Goal: Task Accomplishment & Management: Manage account settings

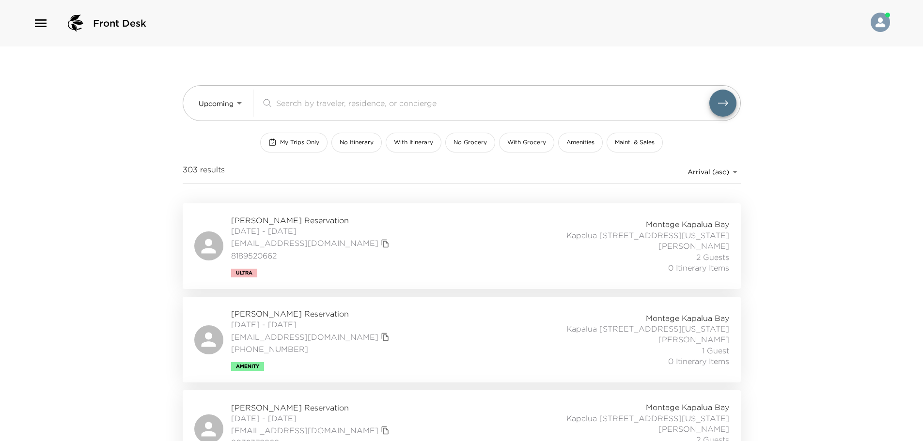
scroll to position [97, 0]
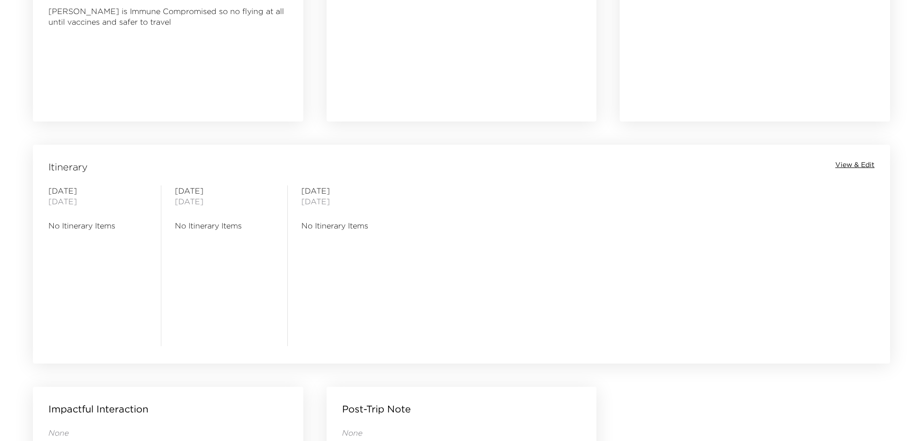
scroll to position [659, 0]
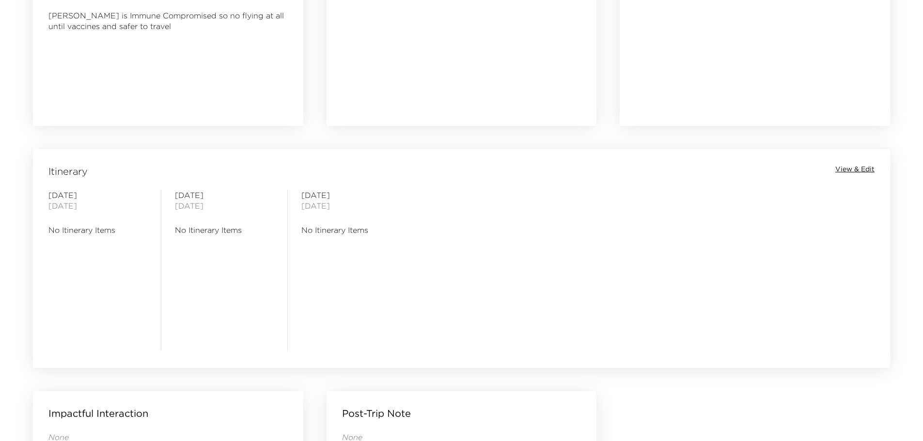
click at [855, 170] on span "View & Edit" at bounding box center [854, 170] width 39 height 10
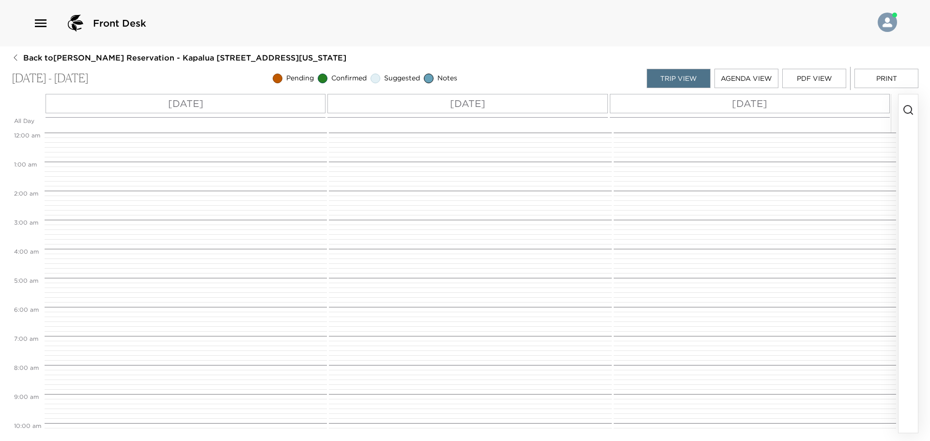
scroll to position [232, 0]
click at [215, 108] on div "[DATE]" at bounding box center [186, 103] width 280 height 19
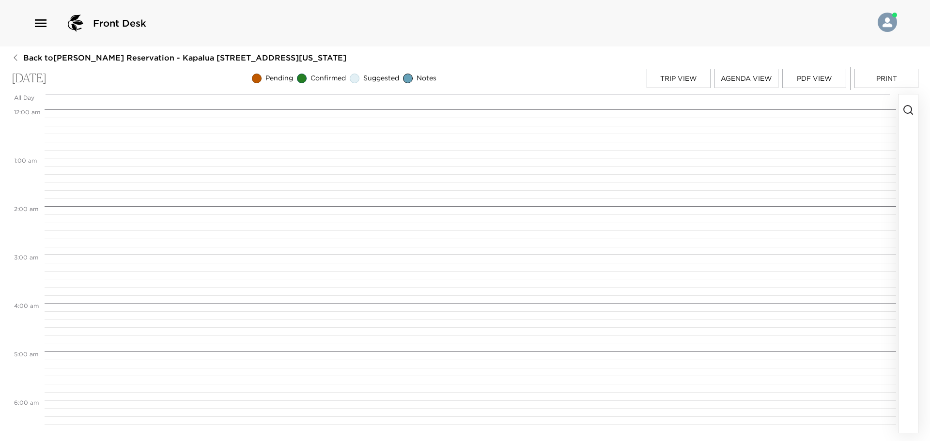
scroll to position [387, 0]
click at [908, 105] on icon "button" at bounding box center [908, 110] width 12 height 12
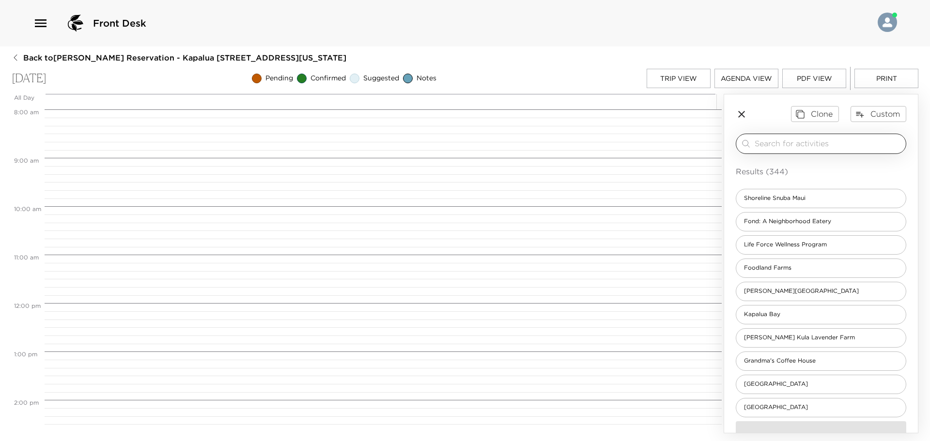
click at [751, 140] on div "​" at bounding box center [821, 144] width 162 height 12
click at [775, 146] on input "search" at bounding box center [828, 143] width 147 height 11
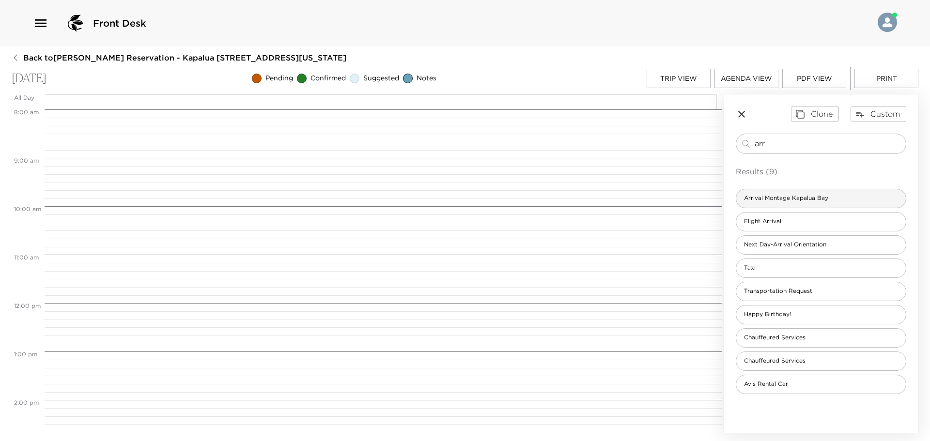
type input "arr"
click at [787, 201] on span "Arrival Montage Kapalua Bay" at bounding box center [786, 198] width 100 height 8
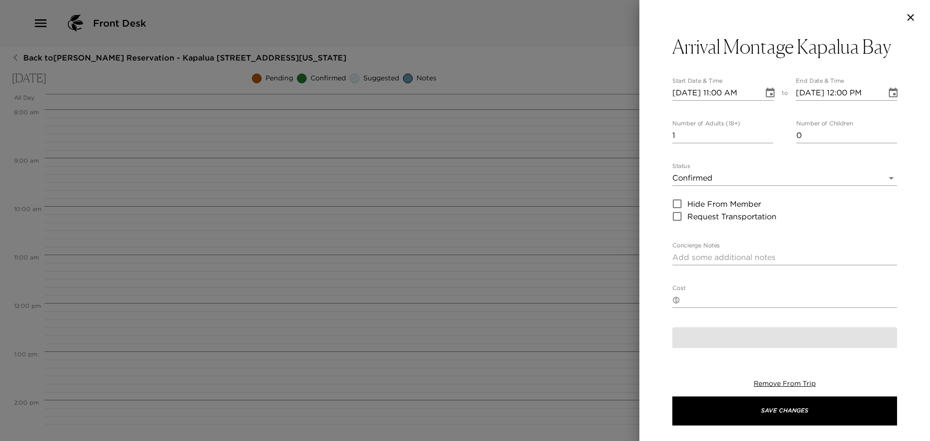
type textarea "Welcome to Kapalua Bay! Either myself or another concierge will personally gree…"
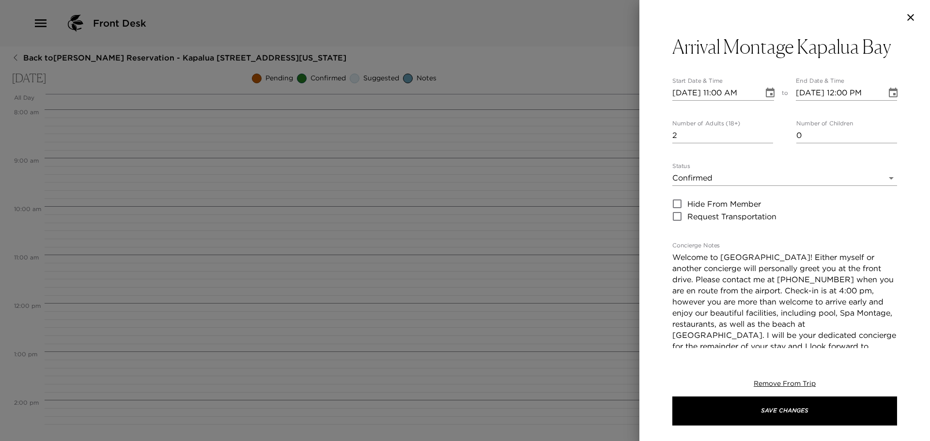
type input "2"
click at [766, 133] on input "2" at bounding box center [722, 135] width 101 height 15
click at [721, 94] on input "10/02/2025 11:00 AM" at bounding box center [714, 92] width 84 height 15
type input "10/02/2025 04:00 PM"
type input "10/02/2025 05:00 PM"
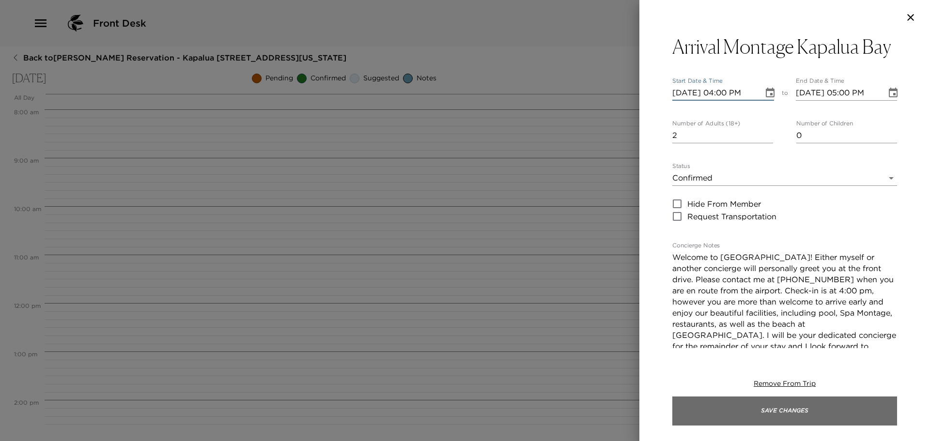
type input "10/02/2025 04:00 PM"
click at [754, 413] on button "Save Changes" at bounding box center [784, 411] width 225 height 29
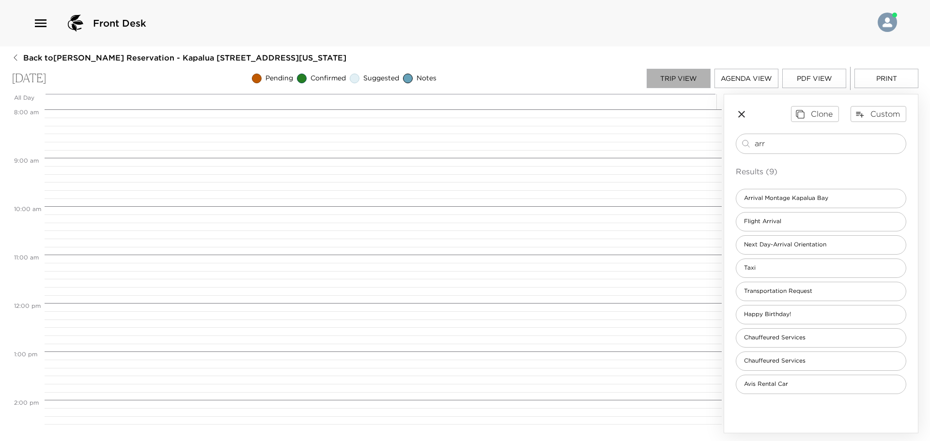
click at [669, 77] on button "Trip View" at bounding box center [679, 78] width 64 height 19
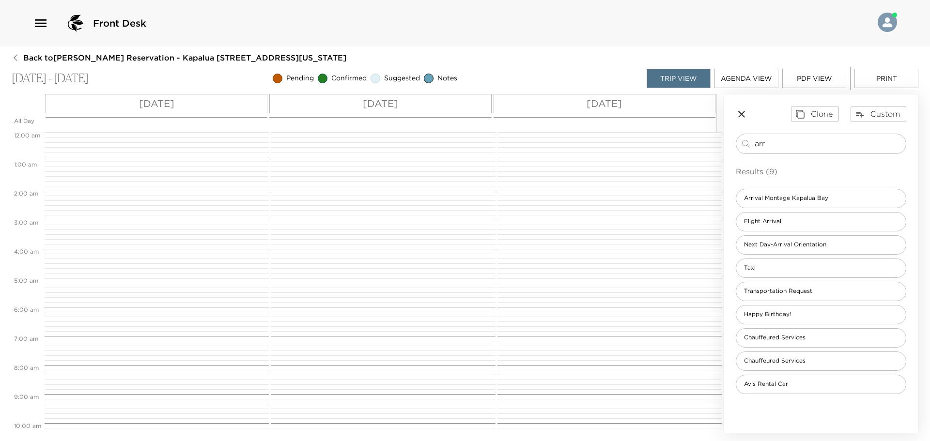
scroll to position [398, 0]
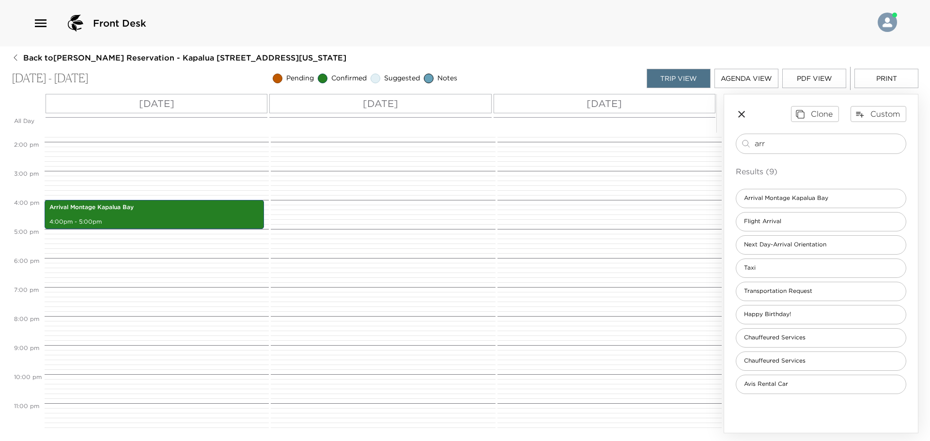
click at [332, 106] on div "Fri 10/03" at bounding box center [380, 103] width 222 height 19
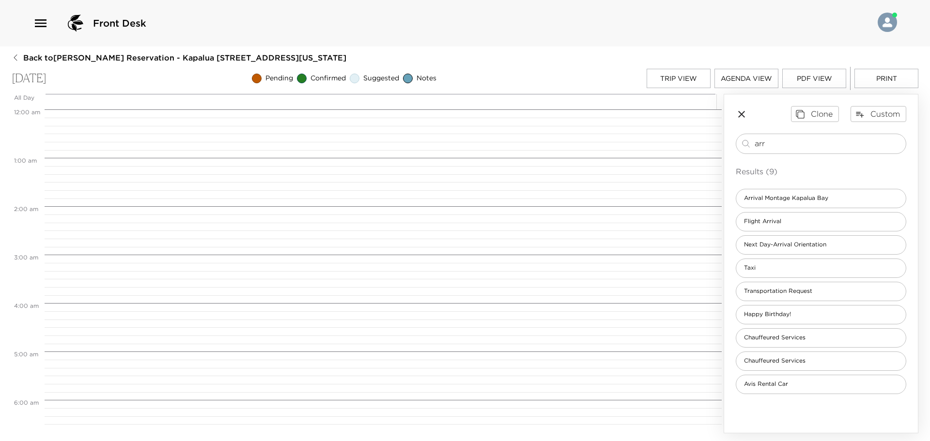
scroll to position [387, 0]
drag, startPoint x: 770, startPoint y: 140, endPoint x: 694, endPoint y: 145, distance: 76.2
click at [694, 145] on div "All Day Fri 10/03 12:00 AM 1:00 AM 2:00 AM 3:00 AM 4:00 AM 5:00 AM 6:00 AM 7:00…" at bounding box center [465, 264] width 907 height 340
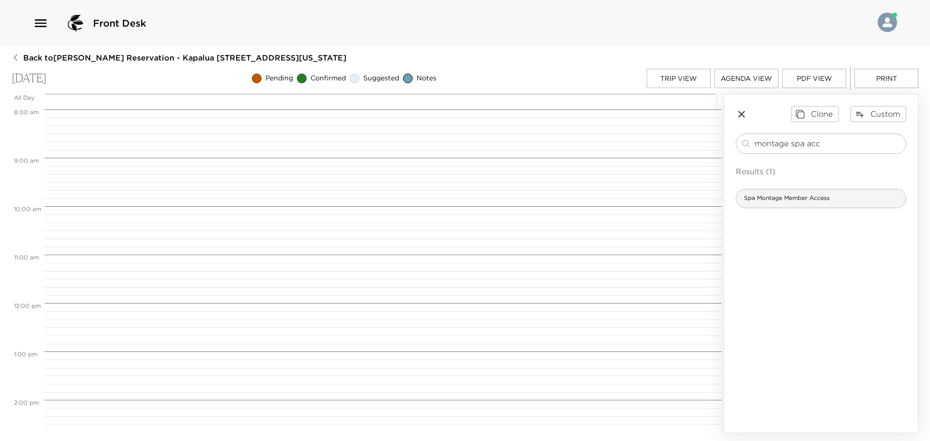
type input "montage spa acc"
click at [797, 201] on span "Spa Montage Member Access" at bounding box center [786, 198] width 101 height 8
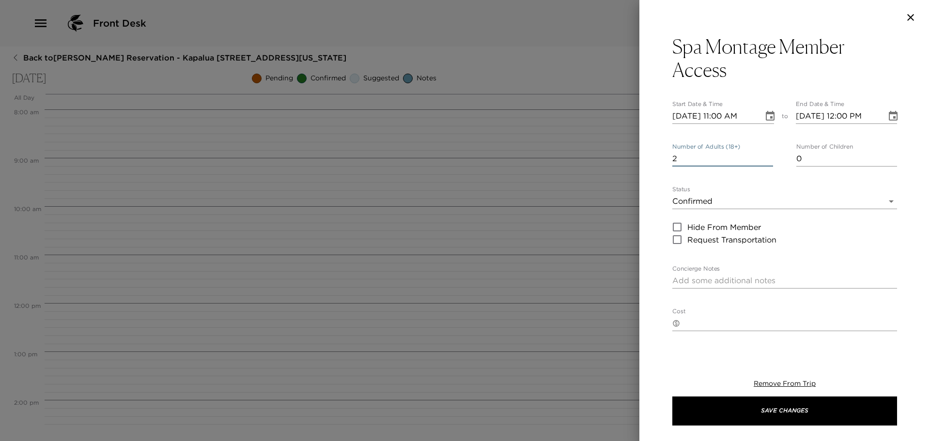
type input "2"
click at [768, 154] on input "2" at bounding box center [722, 158] width 101 height 15
click at [726, 114] on input "10/03/2025 11:00 AM" at bounding box center [714, 115] width 84 height 15
type input "10/03/2025 06:00 AM"
click at [841, 114] on input "10/03/2025 12:00 PM" at bounding box center [838, 115] width 84 height 15
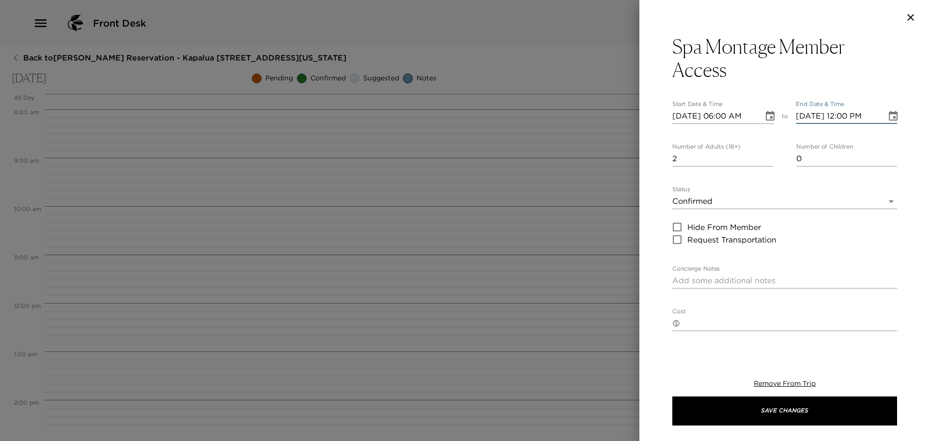
click at [841, 114] on input "10/03/2025 12:00 PM" at bounding box center [838, 115] width 84 height 15
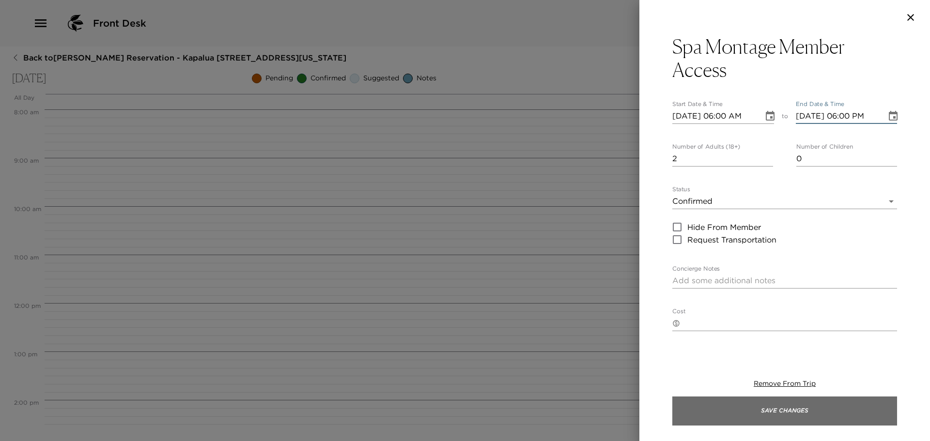
type input "10/03/2025 06:00 PM"
click at [752, 416] on button "Save Changes" at bounding box center [784, 411] width 225 height 29
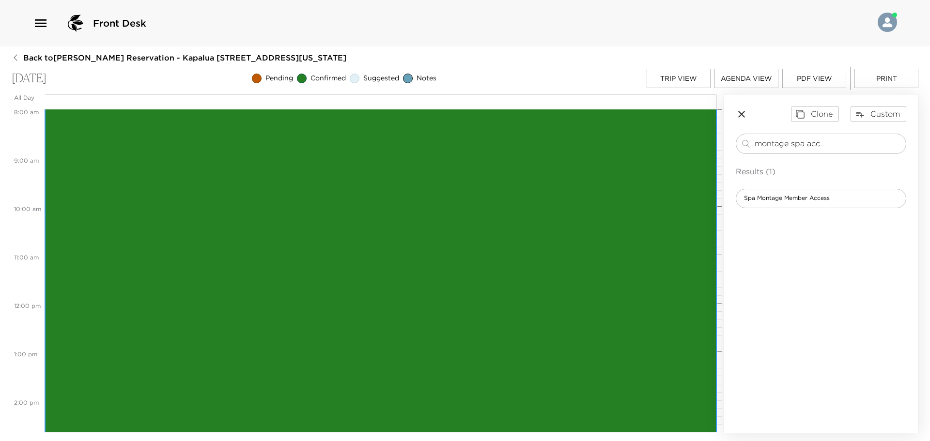
click at [282, 188] on div "Spa Montage Member Access 6:00am - 6:00pm One Bay Dive Lahaina HI 96761 Usa" at bounding box center [380, 303] width 666 height 578
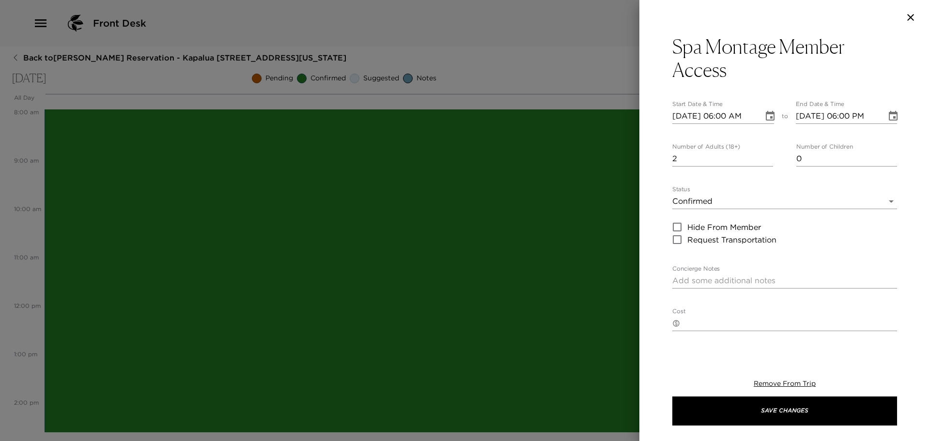
click at [885, 199] on body "Front Desk Back to Austin Wiles Reservation - Kapalua 2408 Kapalua, Maui, Hawai…" at bounding box center [465, 220] width 930 height 441
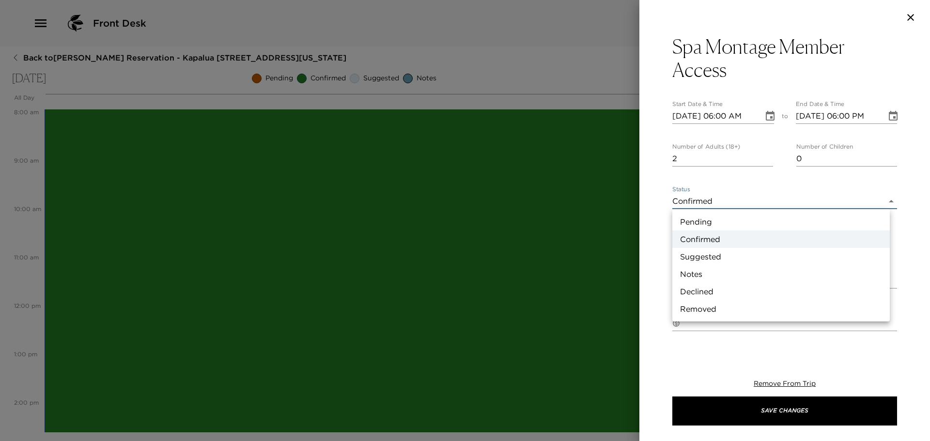
click at [732, 251] on li "Suggested" at bounding box center [780, 256] width 217 height 17
type input "Suggestion"
type textarea "Experience a variety of therapies and amenities, such as: eucalyptus steam room…"
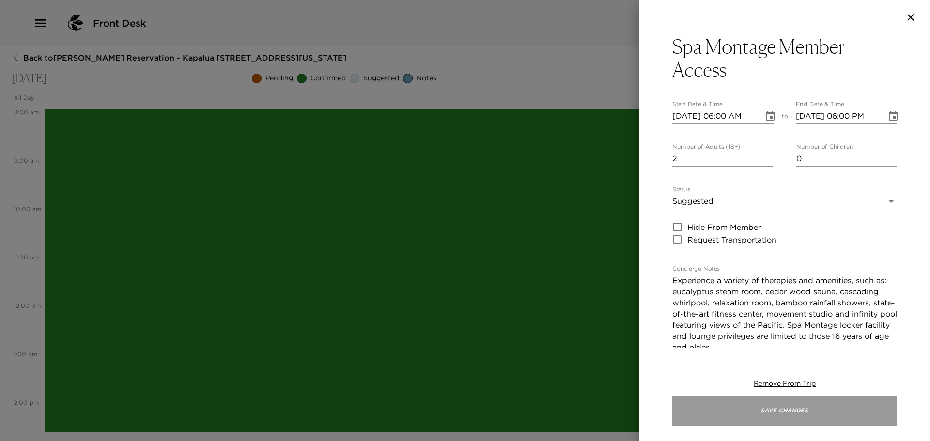
click at [743, 418] on button "Save Changes" at bounding box center [784, 411] width 225 height 29
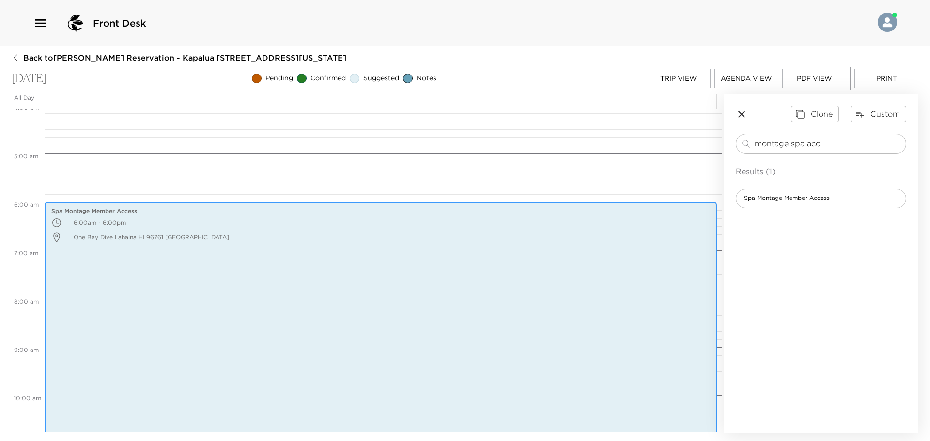
scroll to position [194, 0]
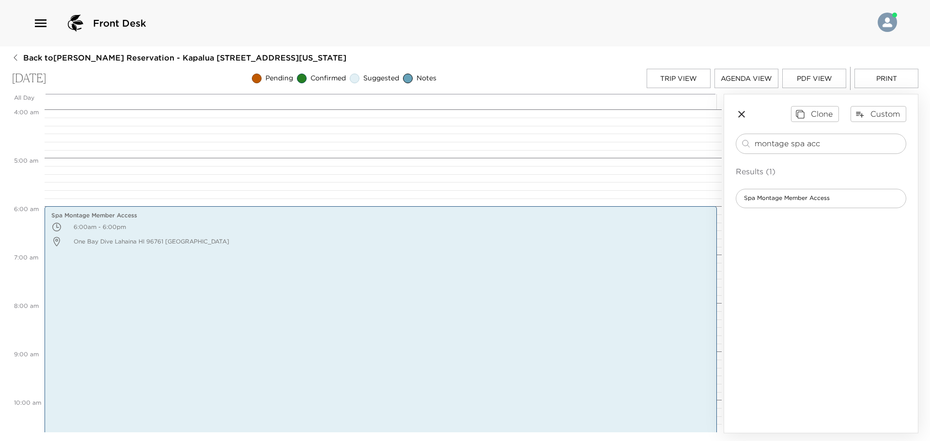
drag, startPoint x: 831, startPoint y: 139, endPoint x: 516, endPoint y: 158, distance: 314.9
click at [519, 158] on div "All Day Fri 10/03 12:00 AM 1:00 AM 2:00 AM 3:00 AM 4:00 AM 5:00 AM 6:00 AM 7:00…" at bounding box center [465, 264] width 907 height 340
type input "owners"
click at [790, 200] on span "Montage Kapalua Bay - Owner's Lounge" at bounding box center [802, 198] width 132 height 8
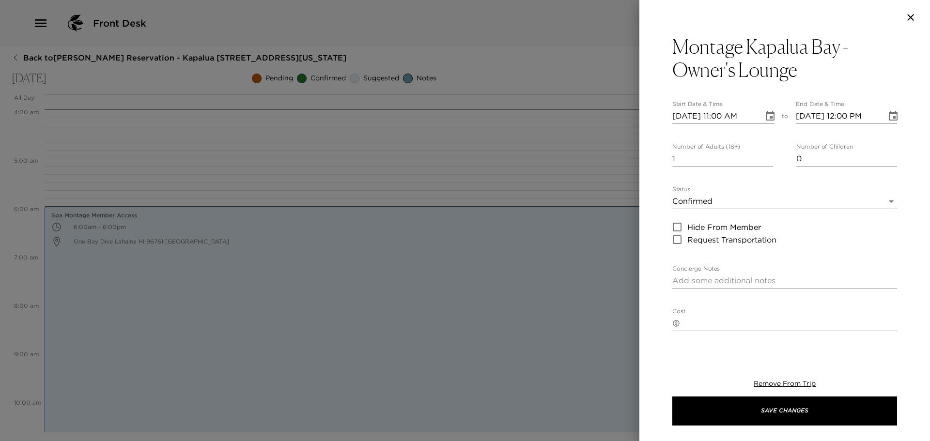
type textarea "Exclusive Resort Members are invited to enjoy the owner's lounge every Morning.…"
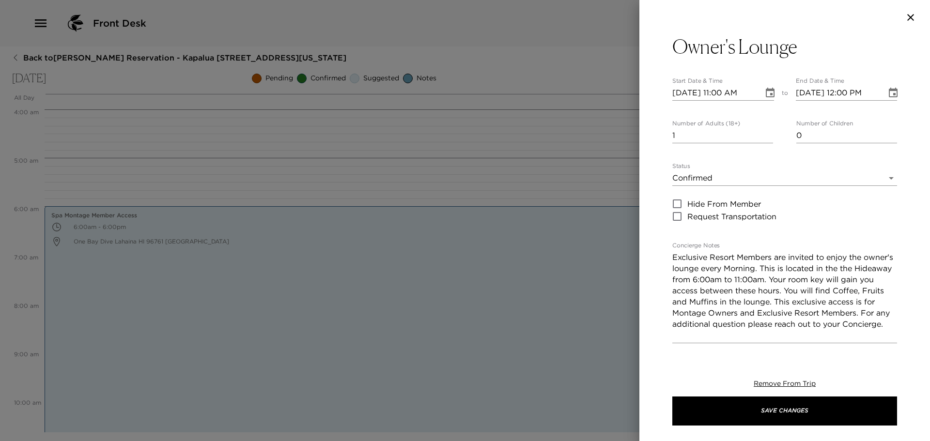
click at [766, 128] on input "1" at bounding box center [722, 135] width 101 height 15
type input "2"
click at [766, 130] on input "2" at bounding box center [722, 135] width 101 height 15
click at [724, 94] on input "10/03/2025 11:00 AM" at bounding box center [714, 92] width 84 height 15
type input "10/03/2025 06:00 AM"
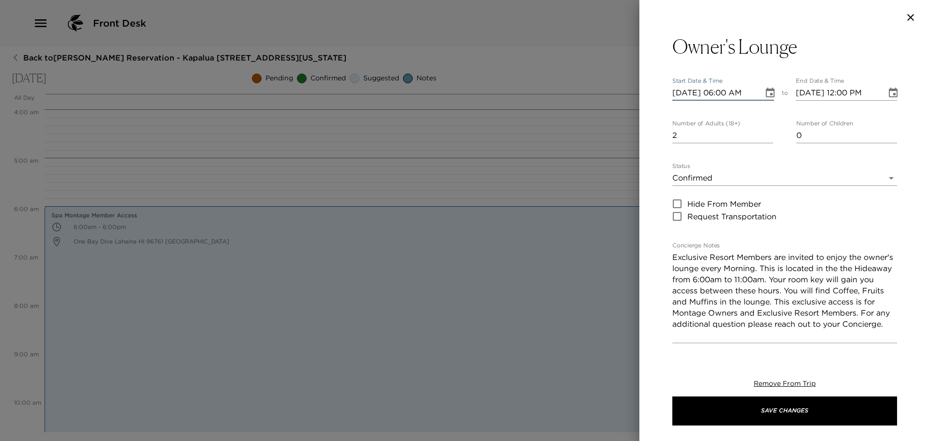
click at [842, 94] on input "10/03/2025 12:00 PM" at bounding box center [838, 92] width 84 height 15
type input "10/03/2025 11:00 AM"
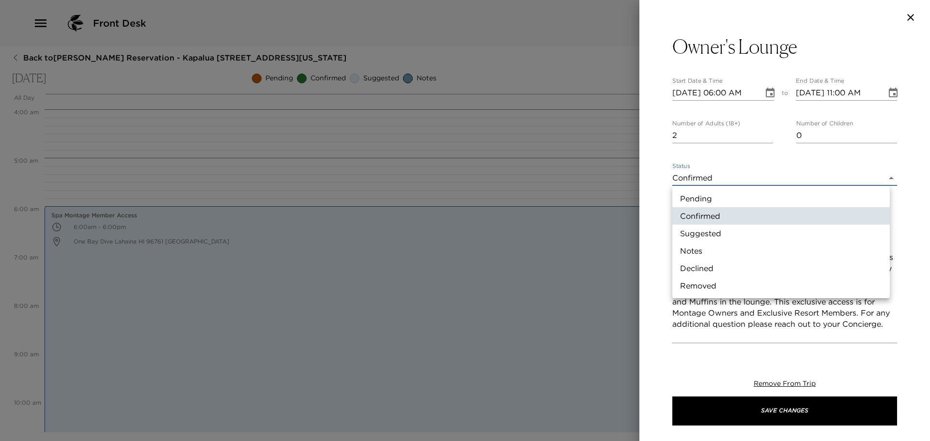
click at [883, 178] on body "Front Desk Back to Austin Wiles Reservation - Kapalua 2408 Kapalua, Maui, Hawai…" at bounding box center [465, 220] width 930 height 441
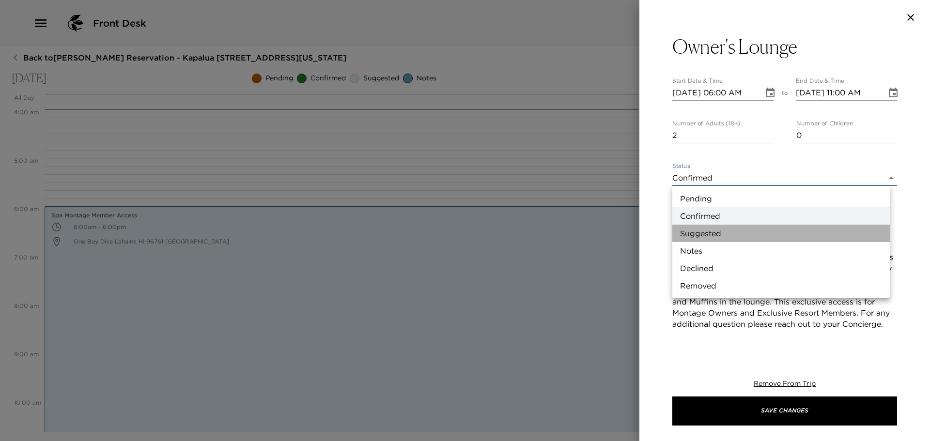
click at [711, 231] on li "Suggested" at bounding box center [780, 233] width 217 height 17
type input "Suggestion"
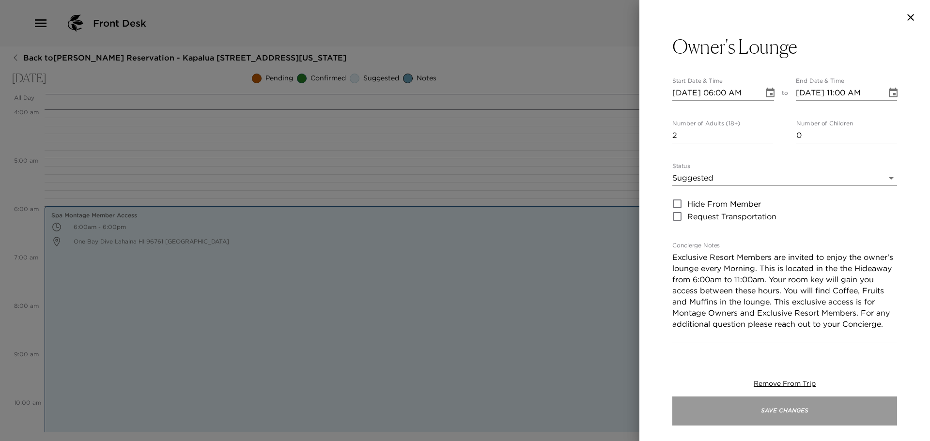
click at [748, 398] on button "Save Changes" at bounding box center [784, 411] width 225 height 29
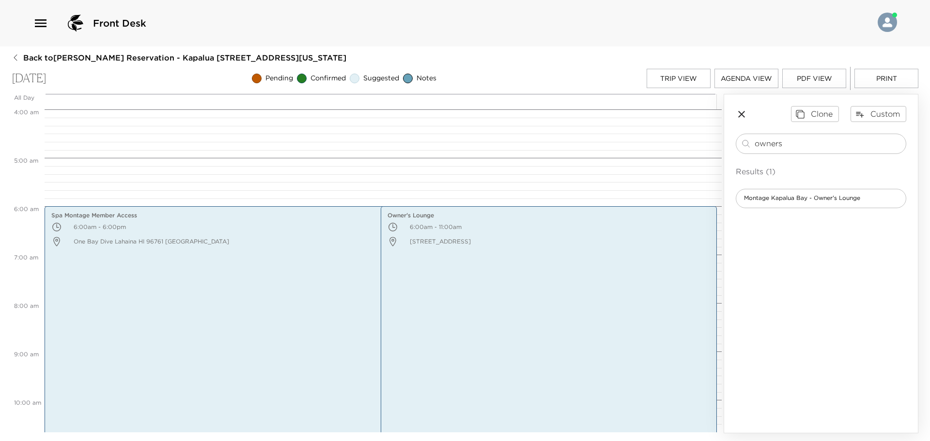
click at [693, 68] on div "Trip View Agenda View PDF View Print" at bounding box center [783, 78] width 272 height 23
click at [681, 79] on button "Trip View" at bounding box center [679, 78] width 64 height 19
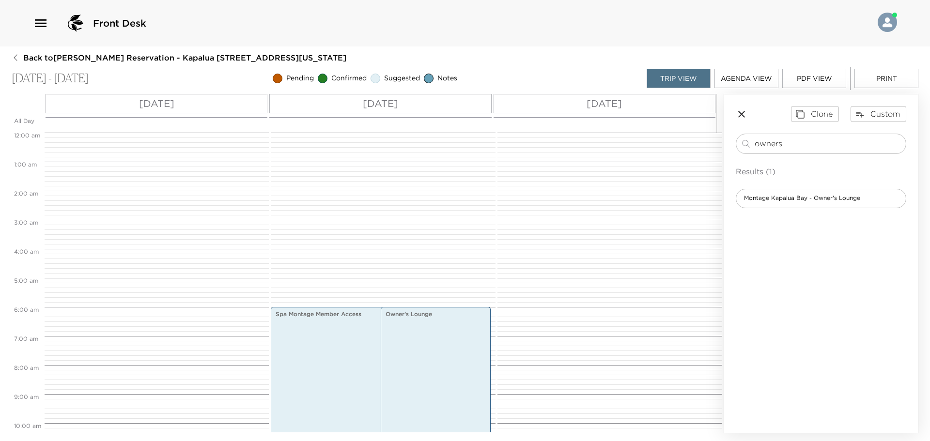
scroll to position [174, 0]
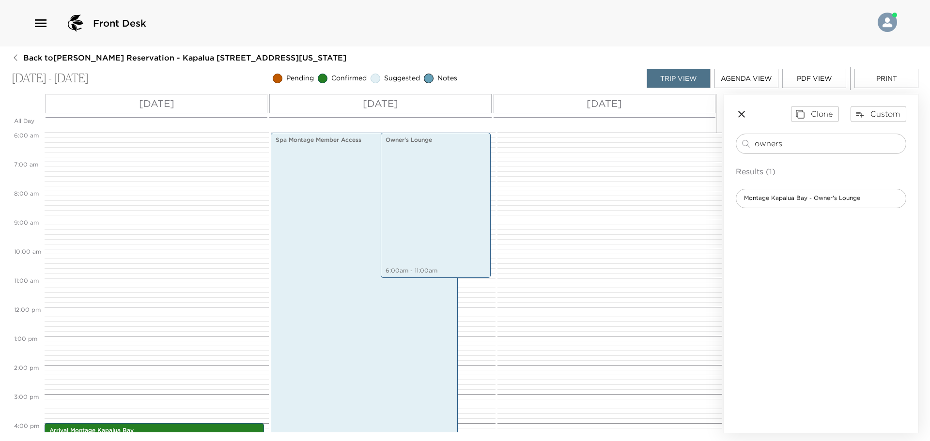
click at [570, 111] on div "Sat 10/04" at bounding box center [605, 103] width 222 height 19
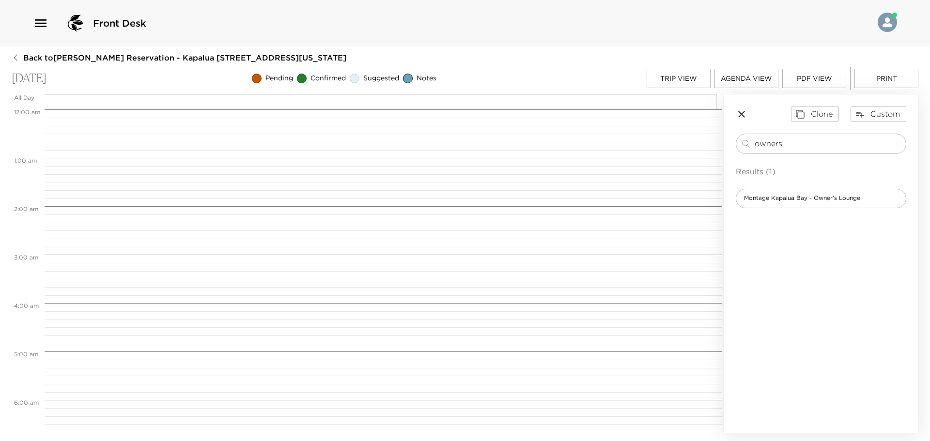
scroll to position [387, 0]
drag, startPoint x: 789, startPoint y: 142, endPoint x: 662, endPoint y: 139, distance: 127.0
click at [665, 139] on div "All Day Sat 10/04 12:00 AM 1:00 AM 2:00 AM 3:00 AM 4:00 AM 5:00 AM 6:00 AM 7:00…" at bounding box center [465, 264] width 907 height 340
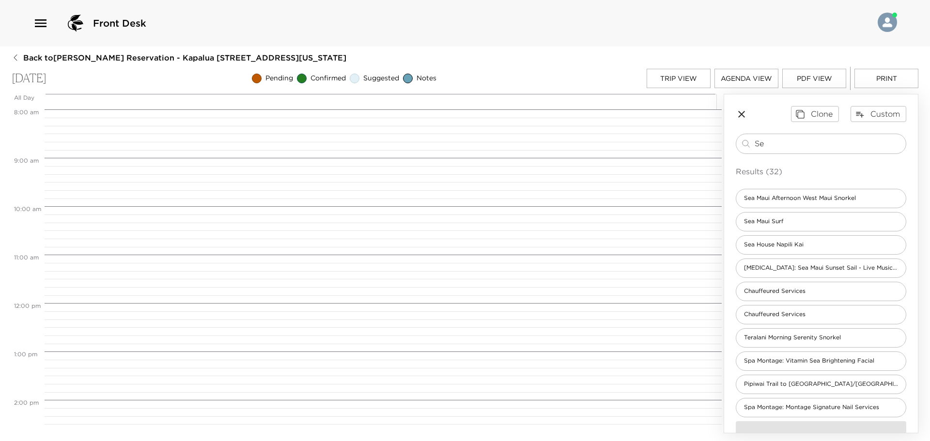
type input "S"
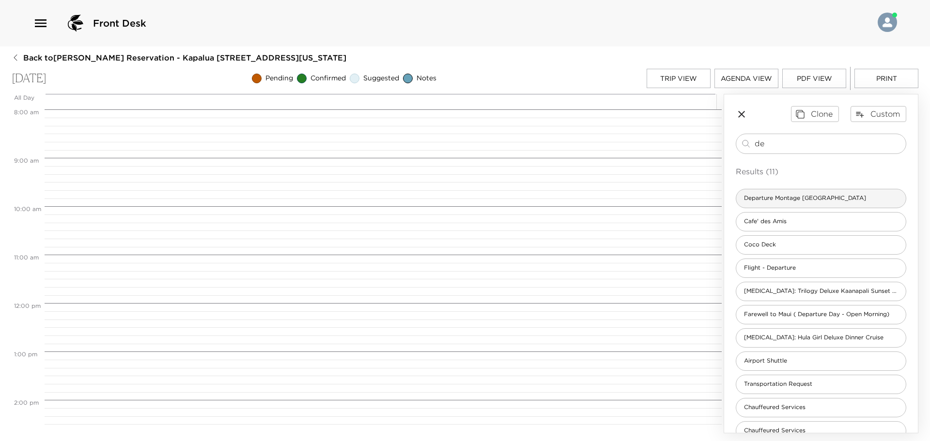
type input "de"
click at [854, 201] on div "Departure Montage [GEOGRAPHIC_DATA]" at bounding box center [821, 198] width 170 height 19
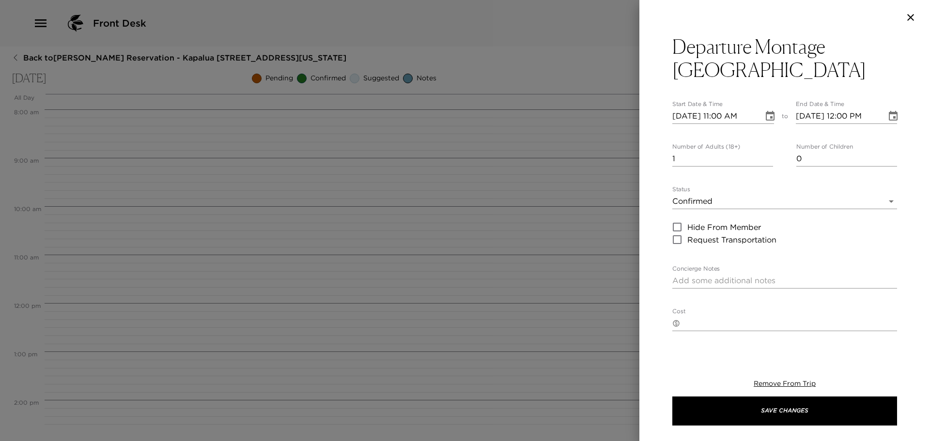
type textarea "In preparation for your departure, I will email you your Montage Kapalua Bay Fo…"
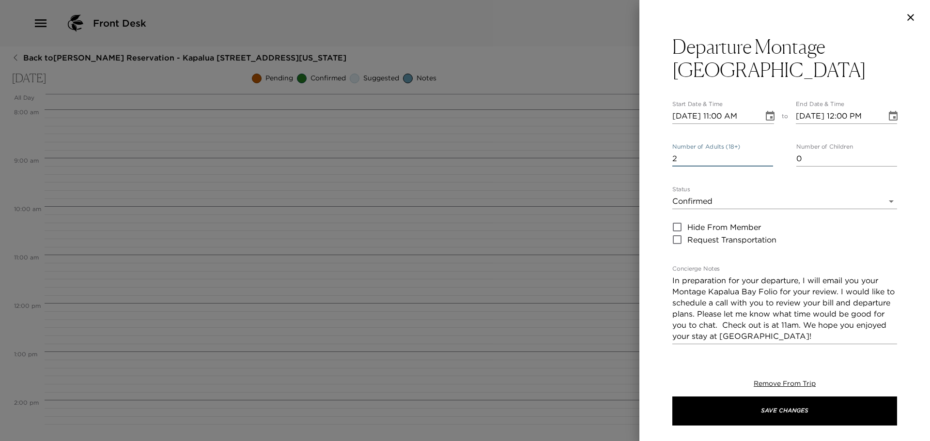
type input "2"
click at [764, 156] on input "2" at bounding box center [722, 158] width 101 height 15
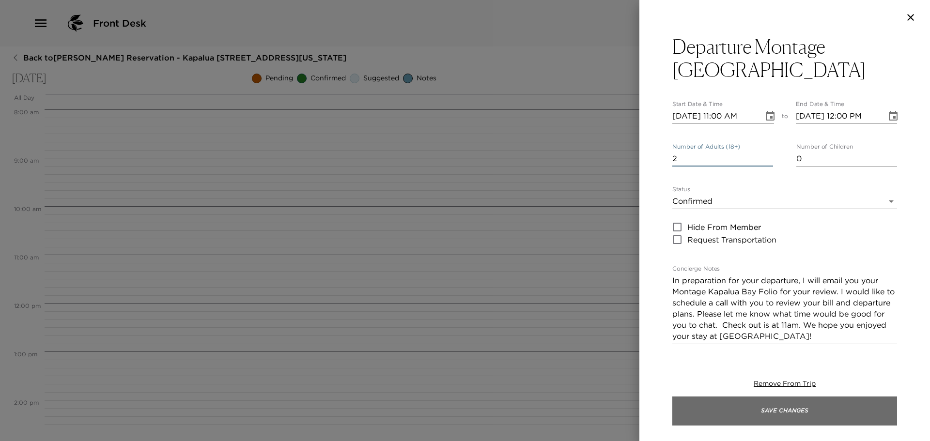
click at [775, 411] on button "Save Changes" at bounding box center [784, 411] width 225 height 29
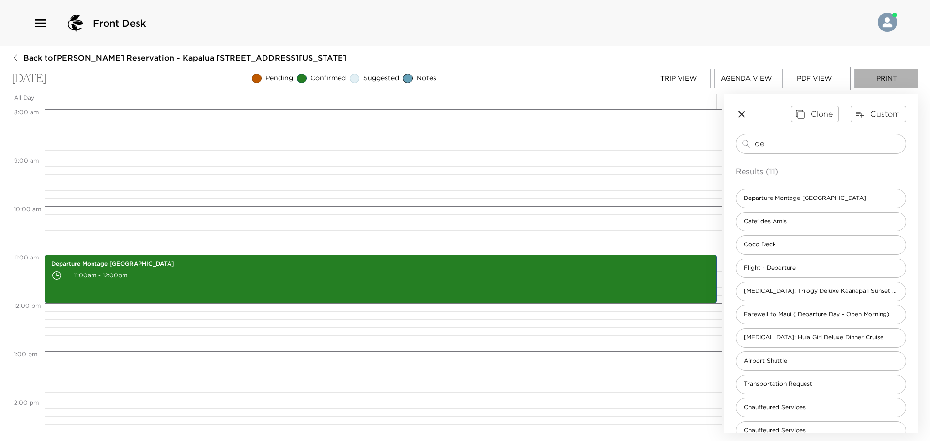
click at [880, 80] on button "Print" at bounding box center [886, 78] width 64 height 19
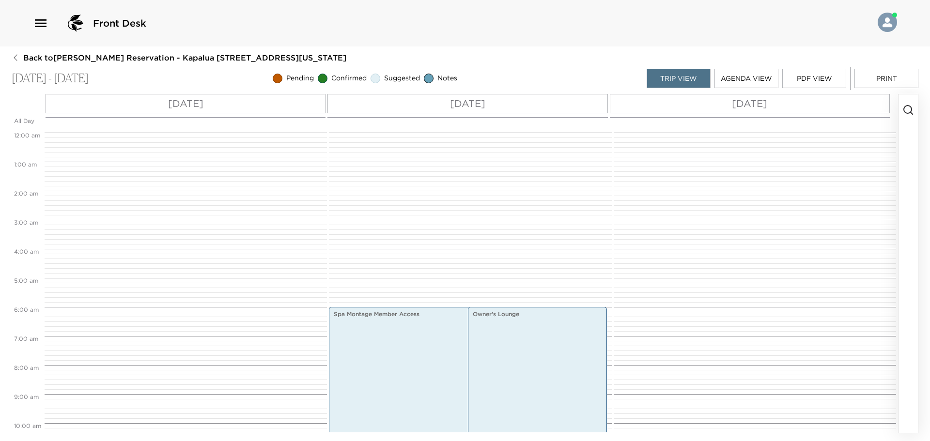
scroll to position [174, 0]
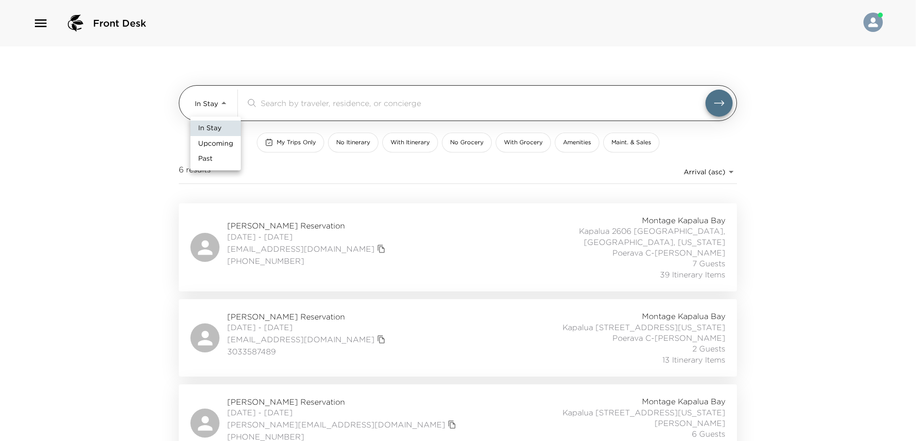
click at [229, 102] on body "Front Desk In Stay In-Stay ​ My Trips Only No Itinerary With Itinerary No Groce…" at bounding box center [461, 220] width 923 height 441
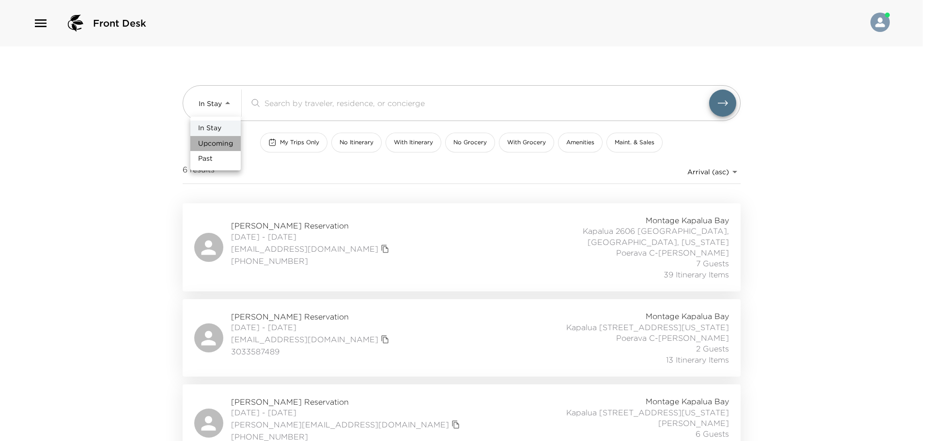
click at [219, 143] on span "Upcoming" at bounding box center [215, 144] width 35 height 10
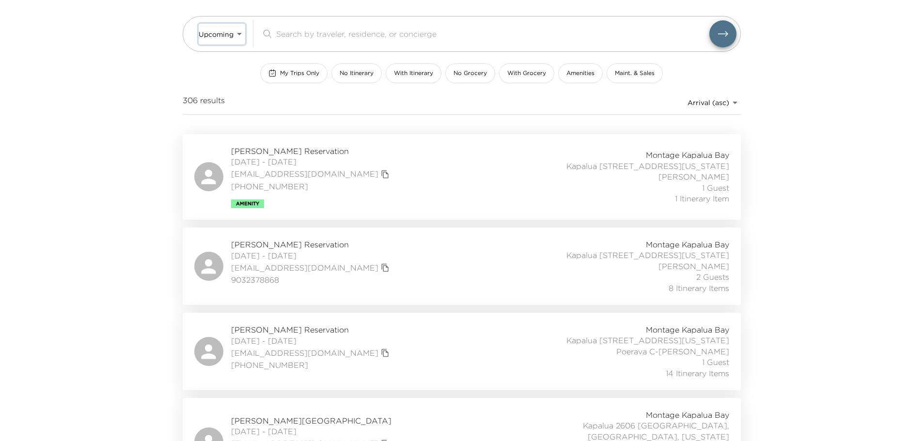
scroll to position [97, 0]
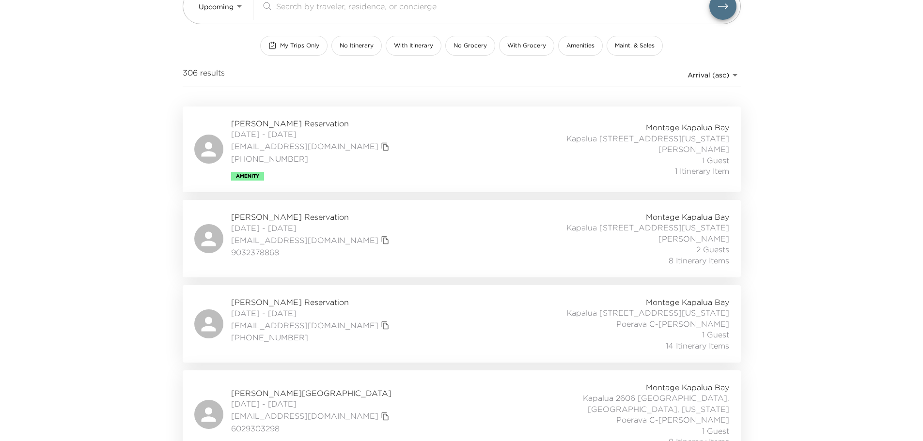
click at [423, 241] on div "Rodney Henry Reservation 10/03/2025 - 10/06/2025 rhenry1528@aol.com 9032378868 …" at bounding box center [461, 239] width 535 height 54
click at [240, 6] on body "Front Desk Upcoming Upcoming ​ My Trips Only No Itinerary With Itinerary No Gro…" at bounding box center [461, 123] width 923 height 441
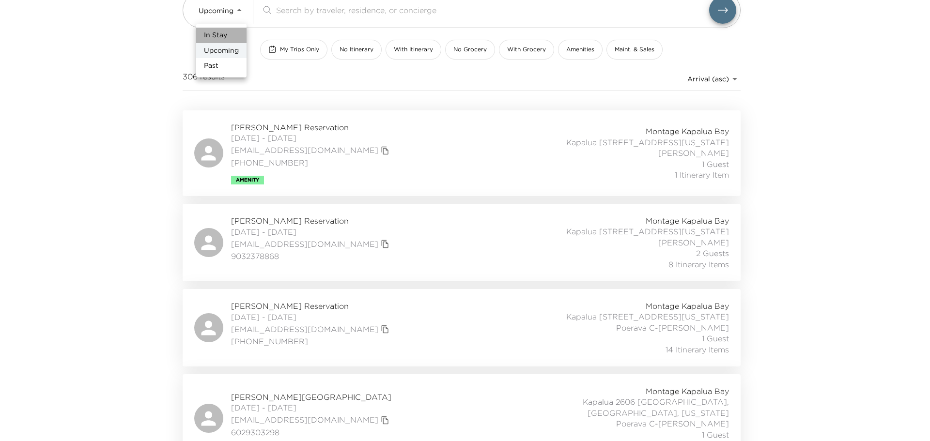
click at [221, 36] on span "In Stay" at bounding box center [215, 36] width 23 height 10
type input "In-Stay"
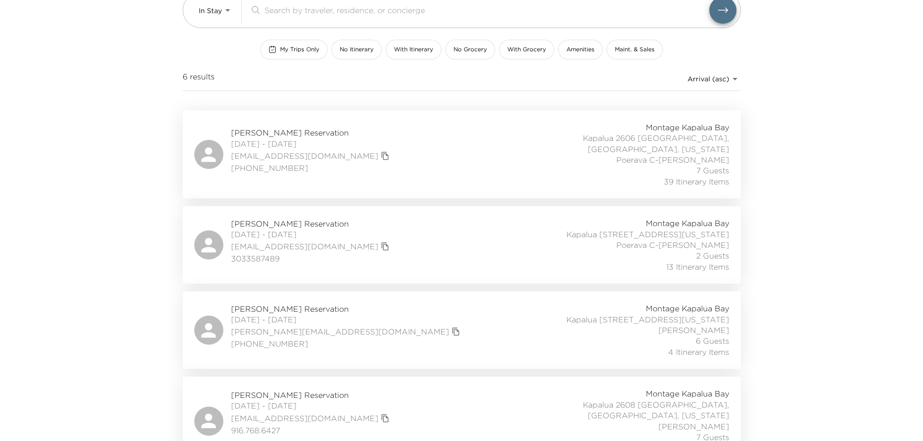
click at [413, 247] on div "Doug Kelsall Reservation 09/27/2025 - 10/02/2025 dougkelsall@gmail.com 30335874…" at bounding box center [461, 245] width 535 height 54
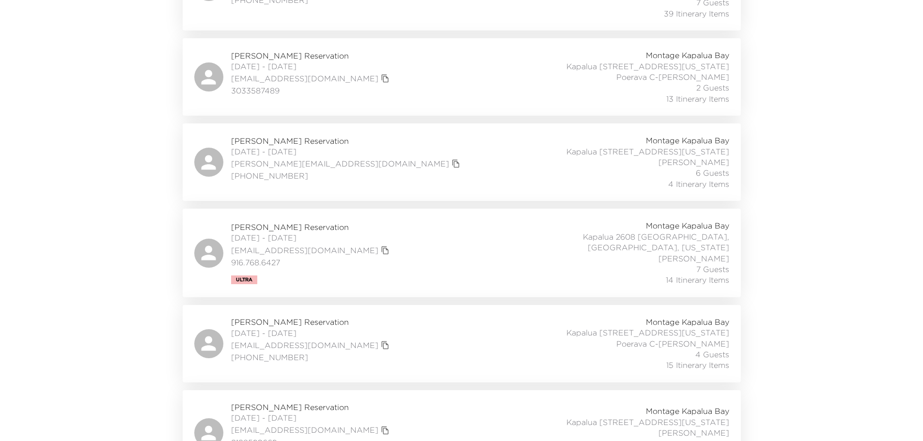
scroll to position [282, 0]
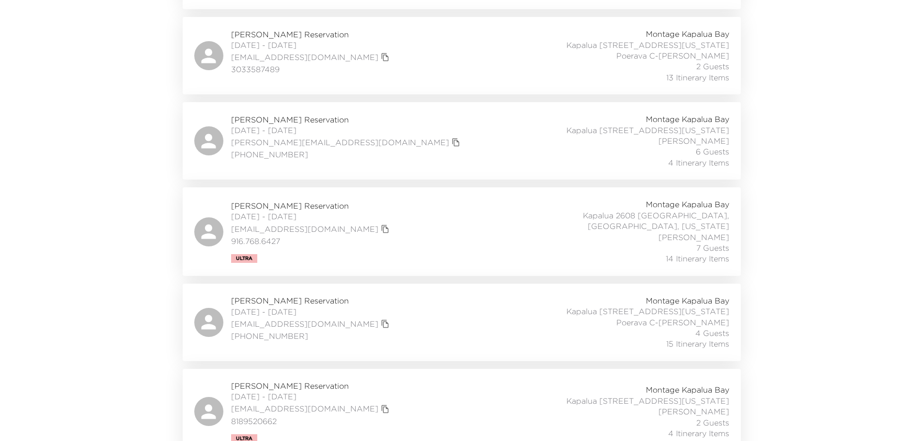
click at [396, 136] on div "Terry Axelrod Reservation 09/28/2025 - 10/05/2025 terry@benevon.com 206-409-317…" at bounding box center [461, 141] width 535 height 54
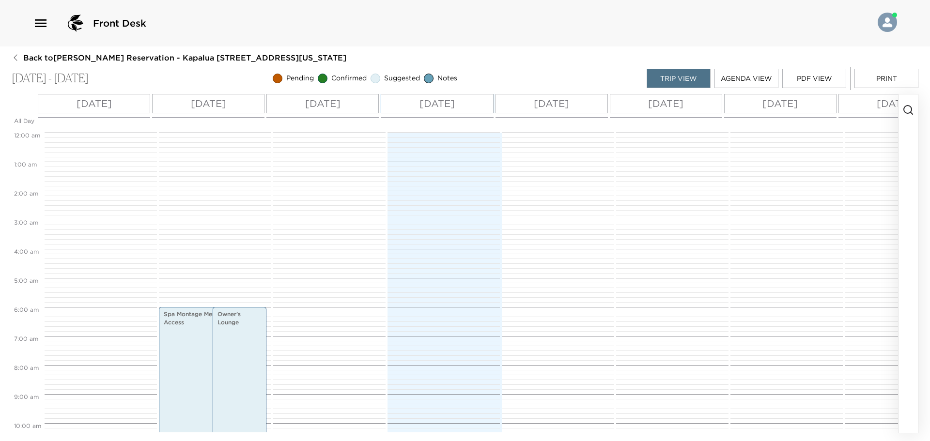
scroll to position [174, 0]
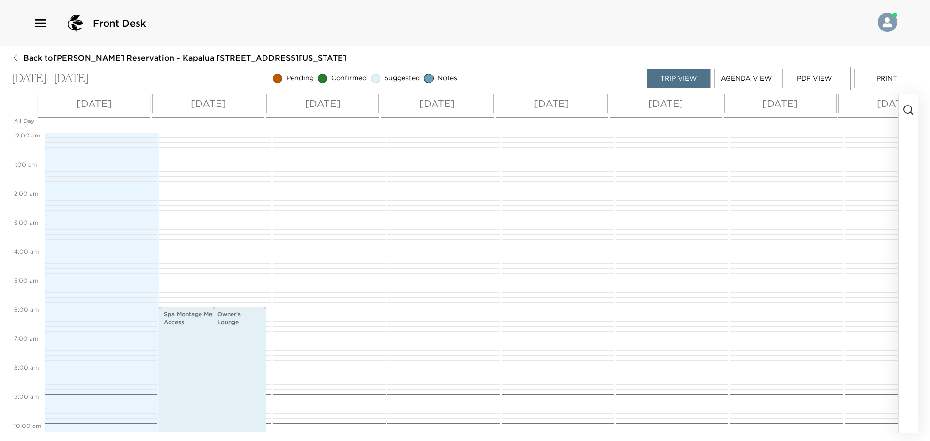
scroll to position [174, 0]
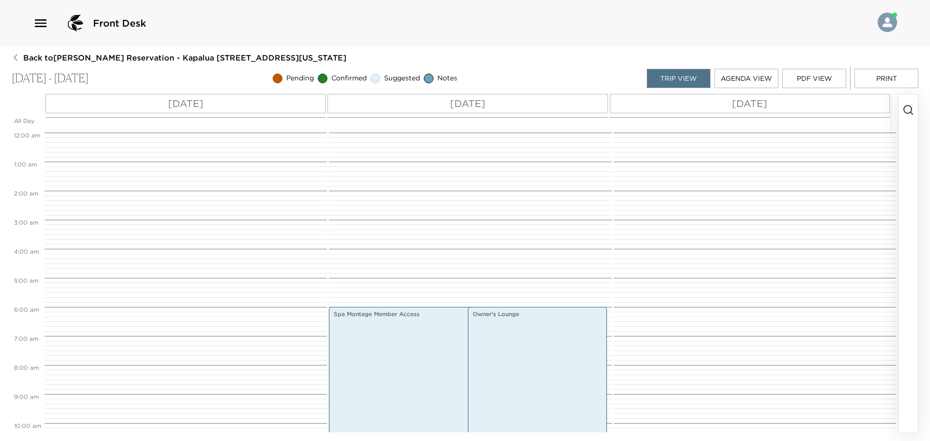
scroll to position [174, 0]
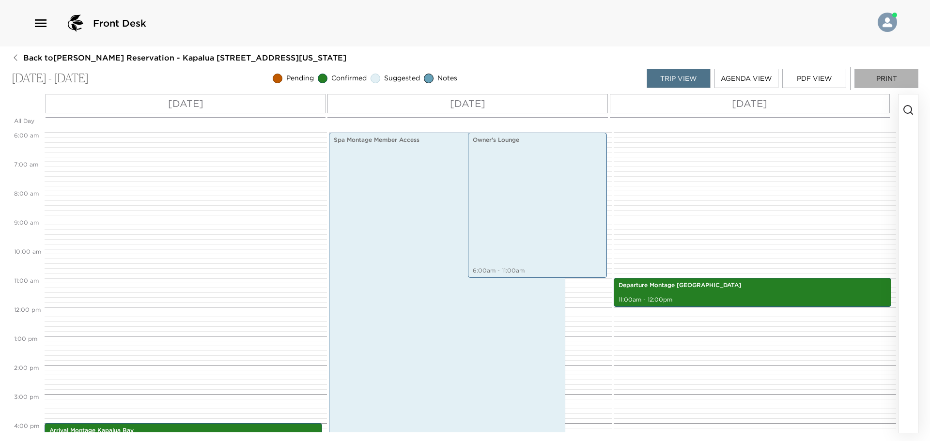
click at [880, 77] on button "Print" at bounding box center [886, 78] width 64 height 19
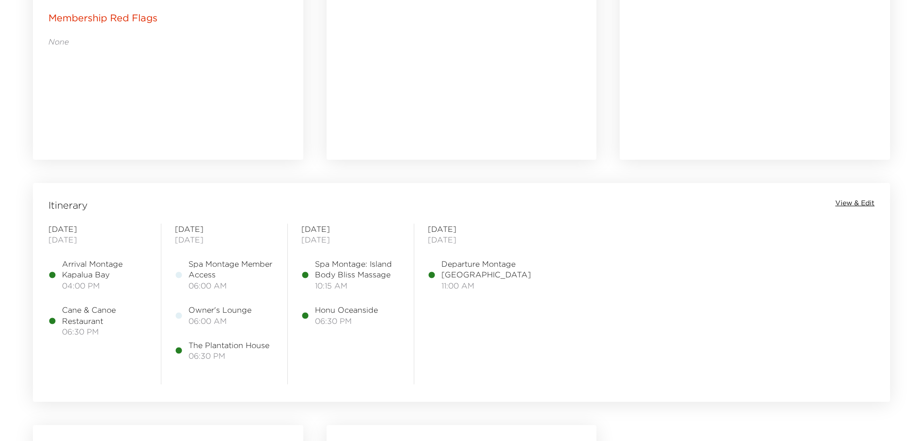
scroll to position [630, 0]
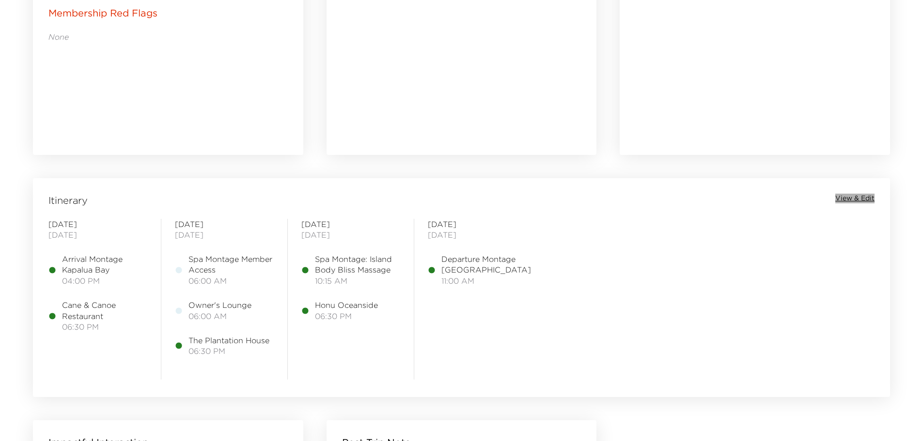
click at [852, 195] on span "View & Edit" at bounding box center [854, 199] width 39 height 10
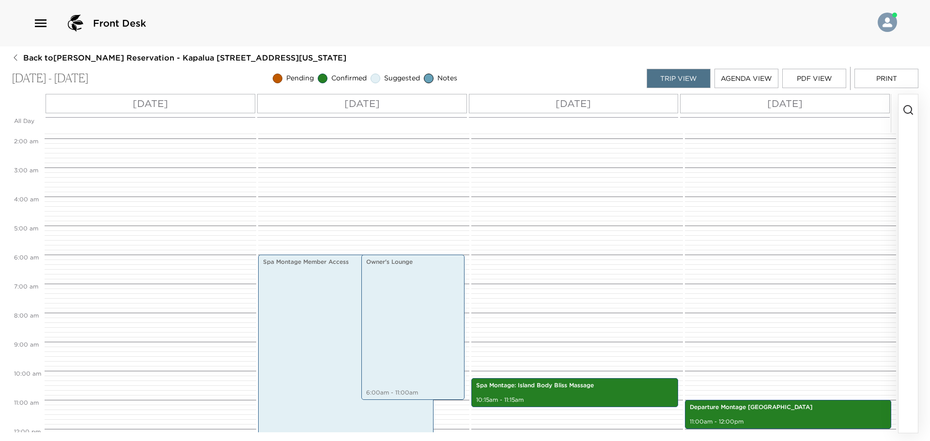
scroll to position [48, 0]
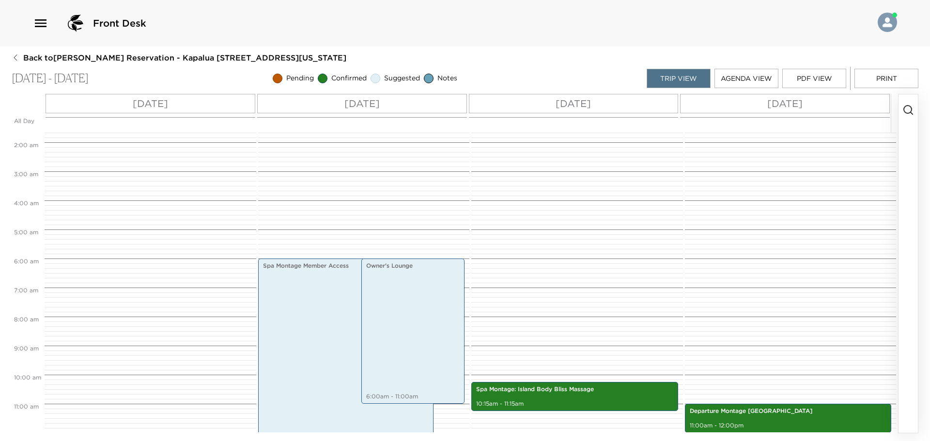
click at [880, 79] on button "Print" at bounding box center [886, 78] width 64 height 19
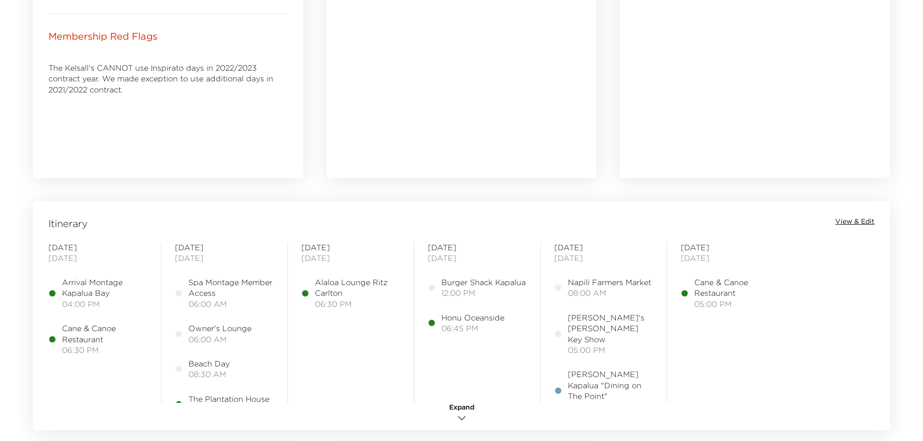
scroll to position [630, 0]
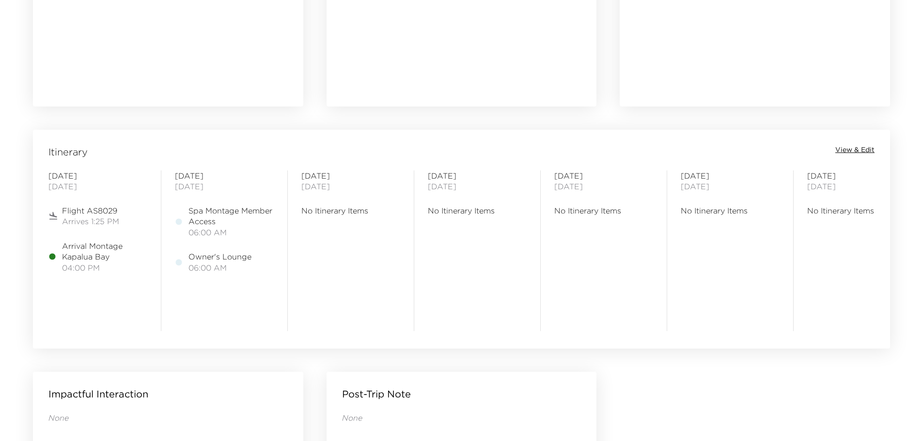
scroll to position [0, 158]
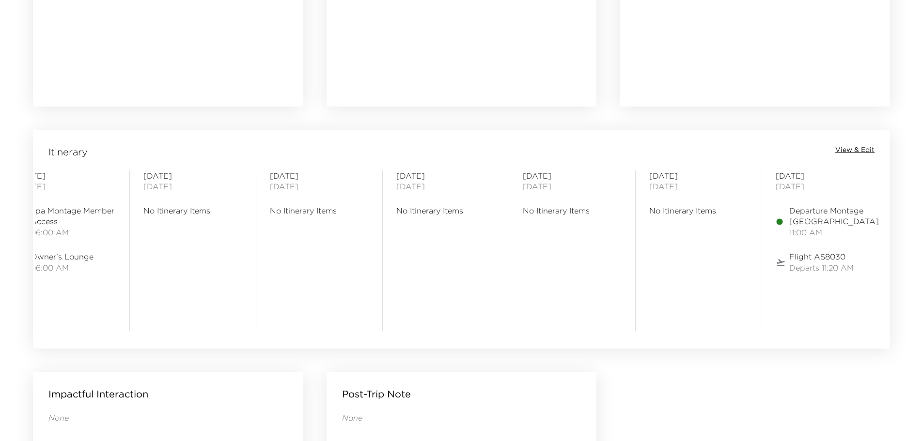
click at [58, 331] on div "Itinerary View & Edit [DATE] Flight AS8029 Arrives 1:25 PM Arrival Montage [GEO…" at bounding box center [461, 233] width 857 height 206
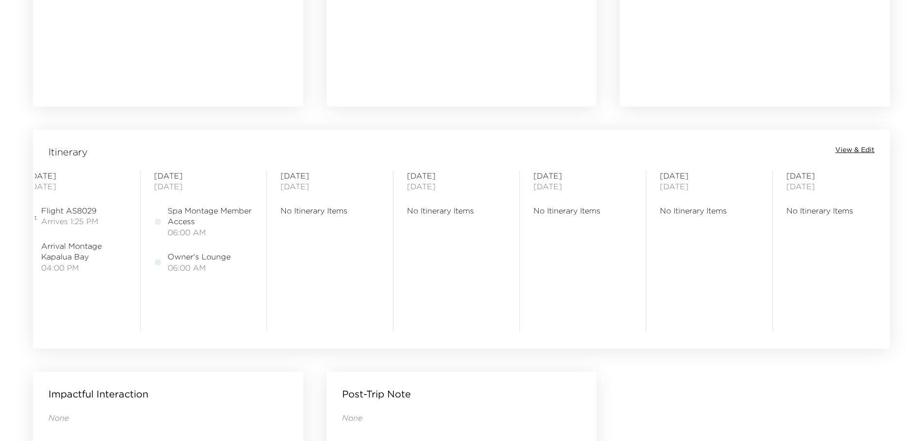
scroll to position [0, 0]
